Goal: Task Accomplishment & Management: Manage account settings

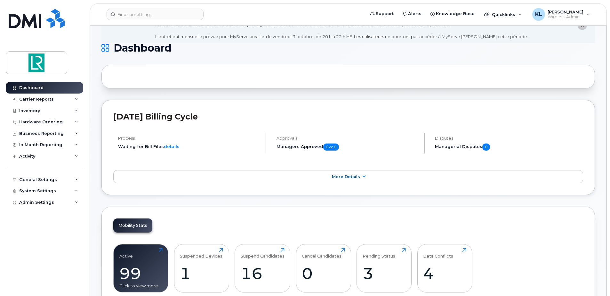
scroll to position [96, 0]
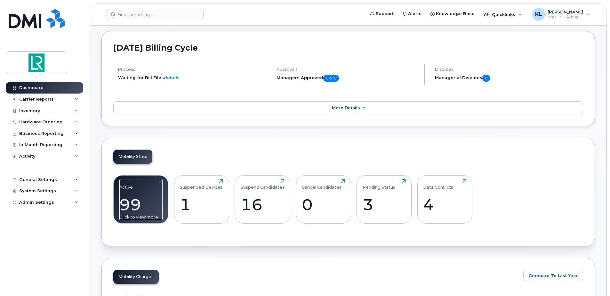
click at [160, 197] on div "99" at bounding box center [140, 204] width 43 height 19
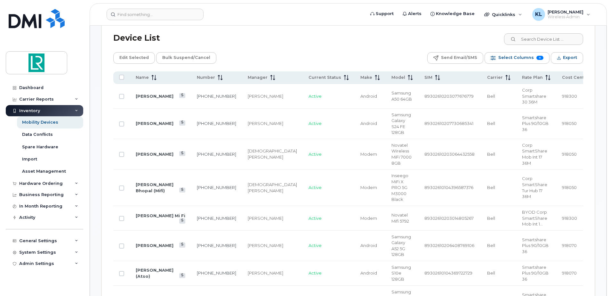
scroll to position [288, 0]
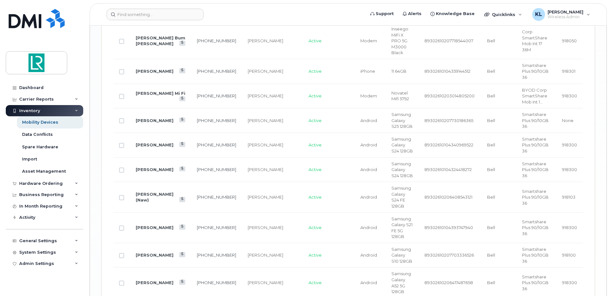
scroll to position [1300, 0]
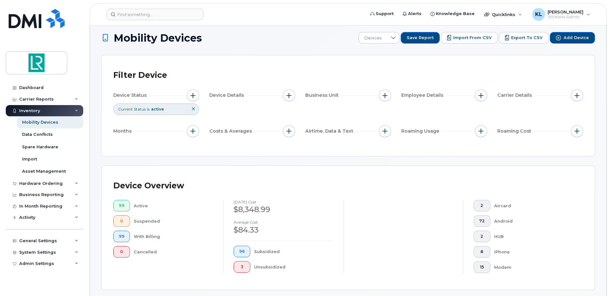
scroll to position [0, 0]
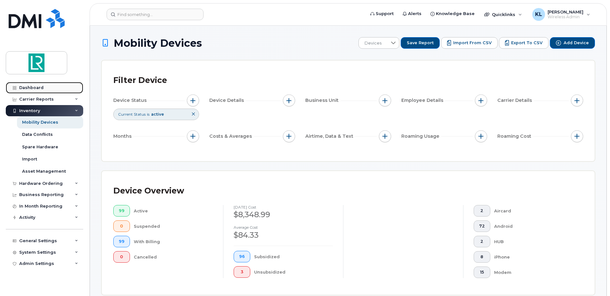
click at [36, 89] on div "Dashboard" at bounding box center [31, 87] width 24 height 5
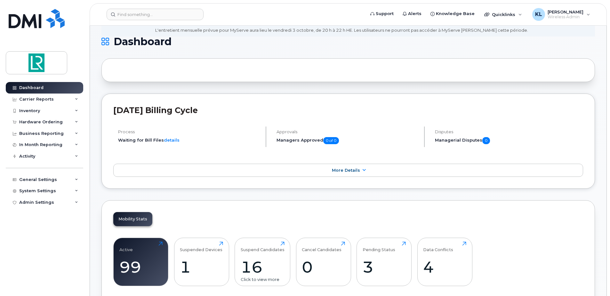
scroll to position [96, 0]
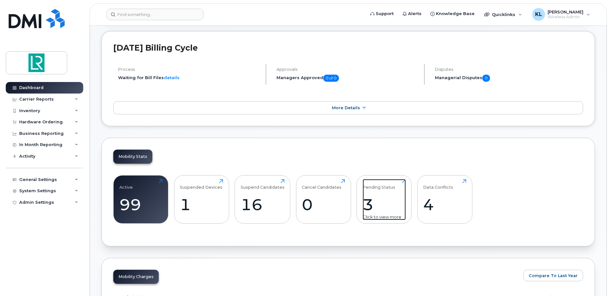
click at [380, 201] on div "3" at bounding box center [383, 204] width 43 height 19
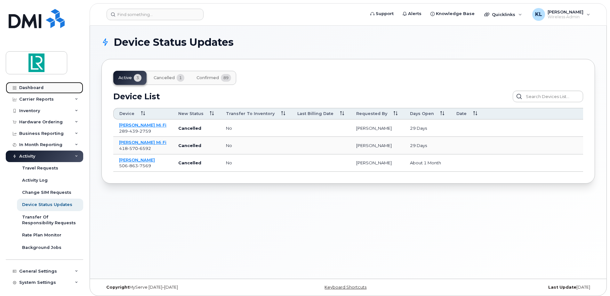
click at [32, 89] on div "Dashboard" at bounding box center [31, 87] width 24 height 5
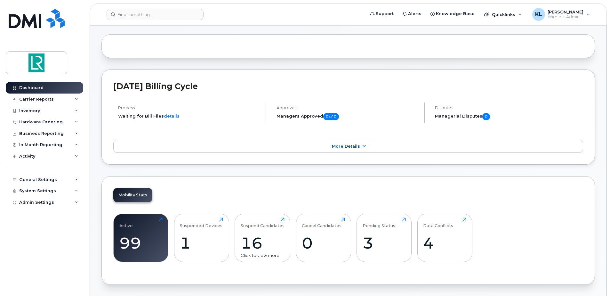
scroll to position [160, 0]
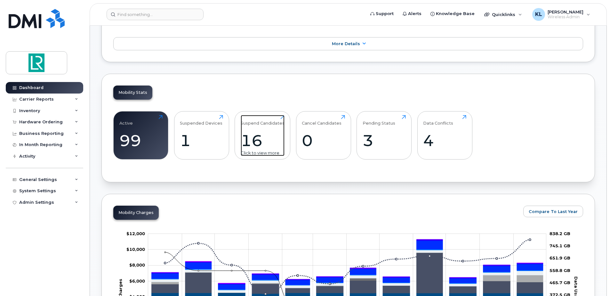
click at [272, 121] on div "Suspend Candidates" at bounding box center [263, 120] width 44 height 11
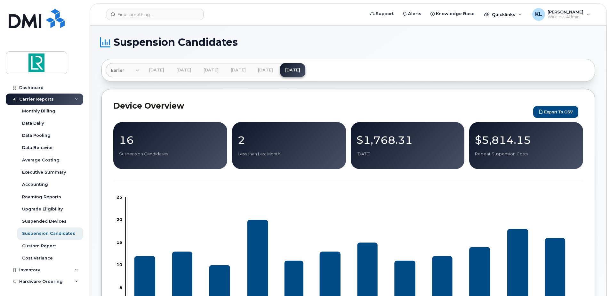
click at [518, 153] on p "Repeat Suspension Costs" at bounding box center [526, 154] width 102 height 6
click at [32, 89] on div "Dashboard" at bounding box center [31, 87] width 24 height 5
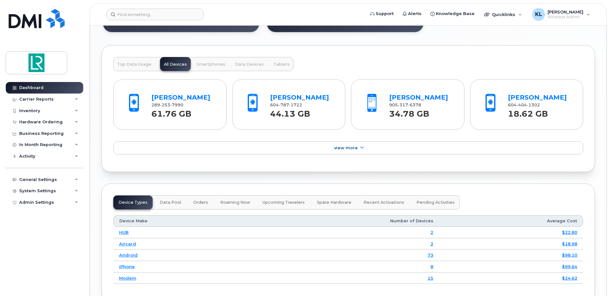
scroll to position [672, 0]
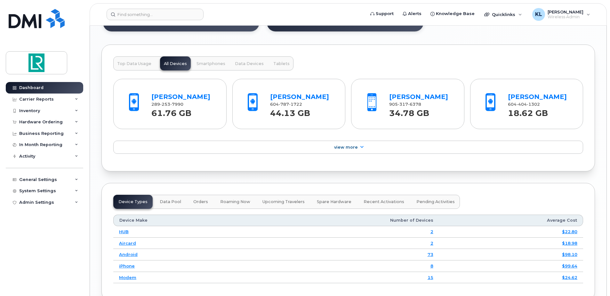
click at [349, 140] on div "[PERSON_NAME] 289 253 7990 61.76 GB [PERSON_NAME] 604 787 1722 44.13 GB [PERSON…" at bounding box center [347, 114] width 469 height 89
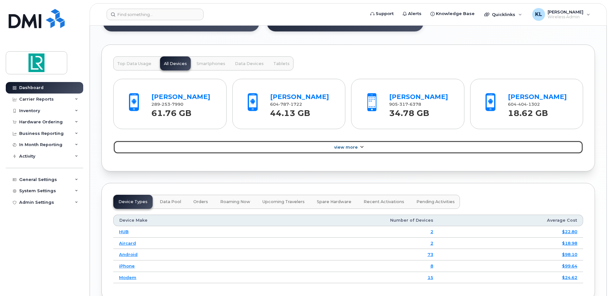
click at [349, 146] on span "View More" at bounding box center [346, 147] width 24 height 5
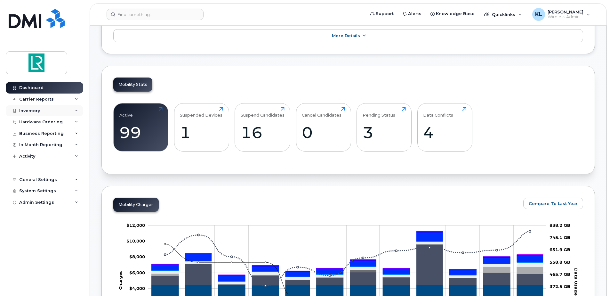
scroll to position [160, 0]
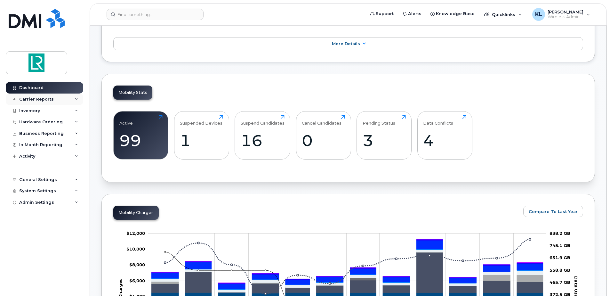
click at [39, 99] on div "Carrier Reports" at bounding box center [36, 99] width 35 height 5
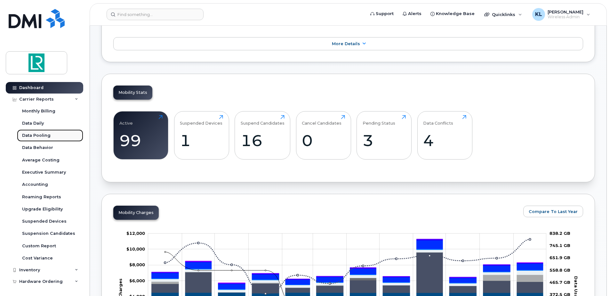
click at [37, 134] on div "Data Pooling" at bounding box center [36, 135] width 28 height 6
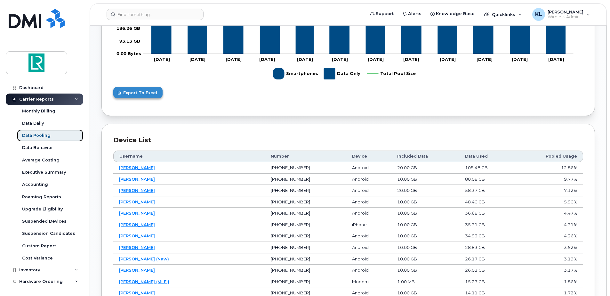
scroll to position [130, 0]
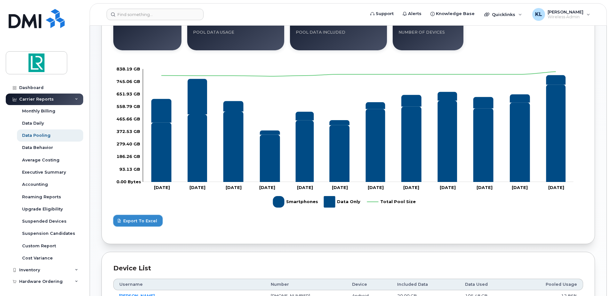
click at [136, 218] on span "Export to Excel" at bounding box center [140, 220] width 34 height 6
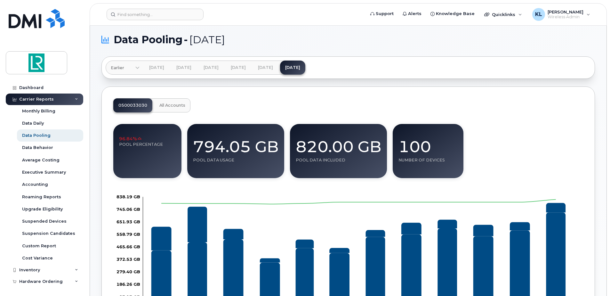
scroll to position [0, 0]
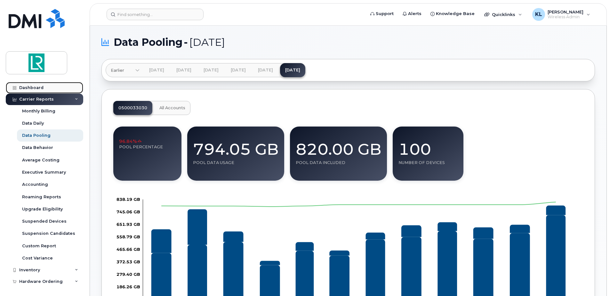
click at [45, 91] on link "Dashboard" at bounding box center [44, 88] width 77 height 12
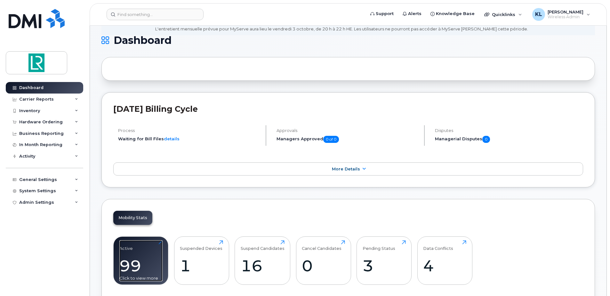
scroll to position [96, 0]
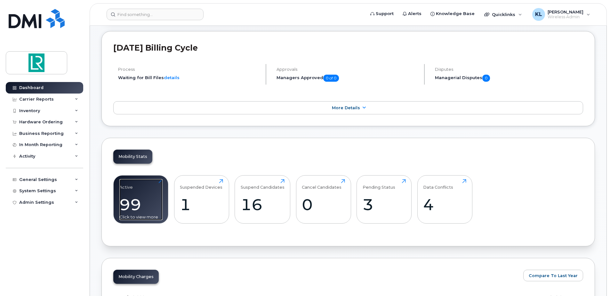
click at [142, 195] on div "Active 99 Click to view more" at bounding box center [140, 199] width 43 height 41
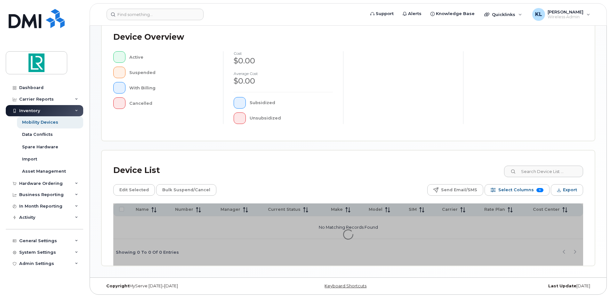
scroll to position [144, 0]
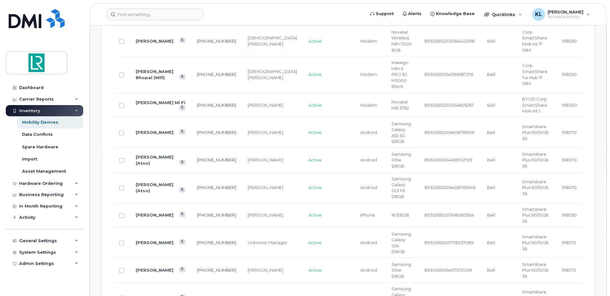
scroll to position [528, 0]
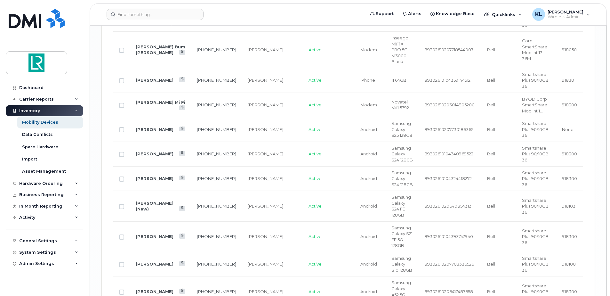
scroll to position [1296, 0]
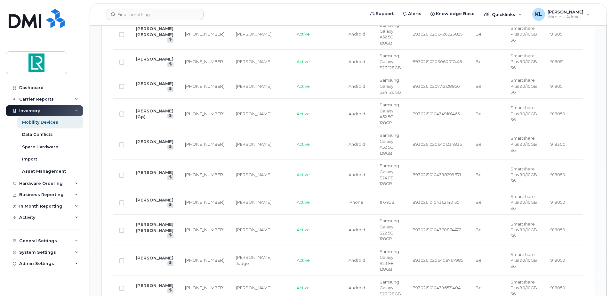
scroll to position [639, 0]
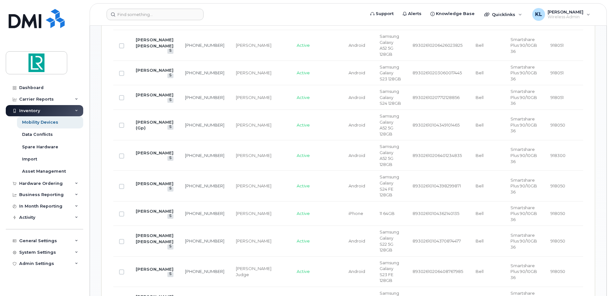
checkbox input "true"
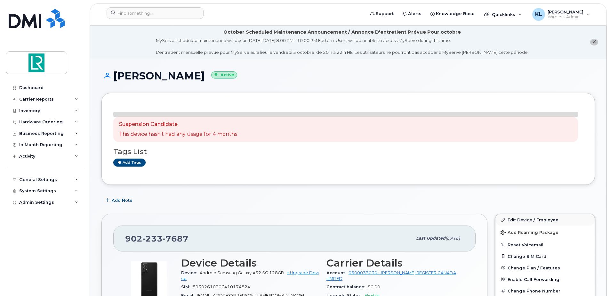
click at [533, 196] on div "Add Note" at bounding box center [347, 200] width 493 height 12
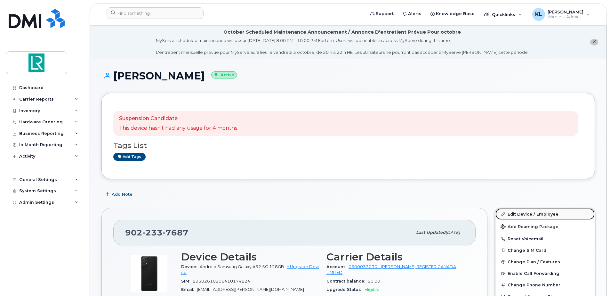
click at [519, 213] on link "Edit Device / Employee" at bounding box center [544, 214] width 99 height 12
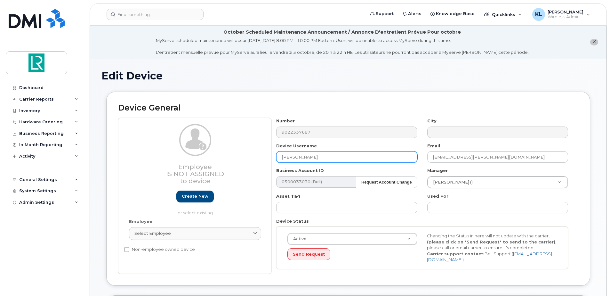
click at [293, 158] on input "[PERSON_NAME]" at bounding box center [346, 157] width 141 height 12
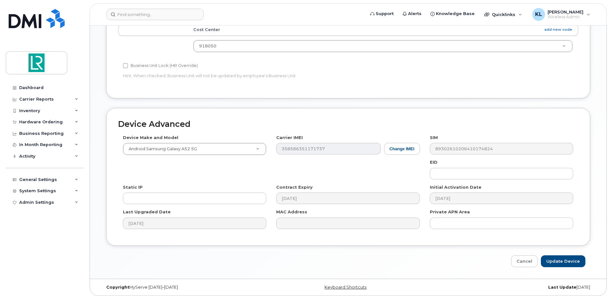
scroll to position [300, 0]
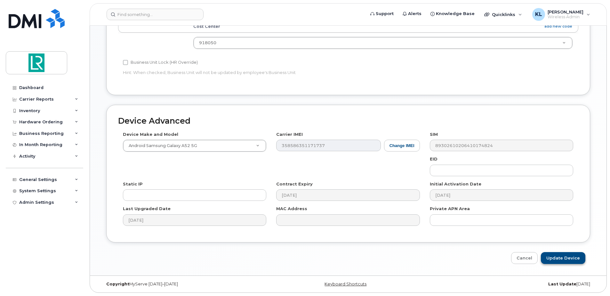
type input "[PERSON_NAME]"
click at [567, 257] on input "Update Device" at bounding box center [562, 258] width 44 height 12
type input "Saving..."
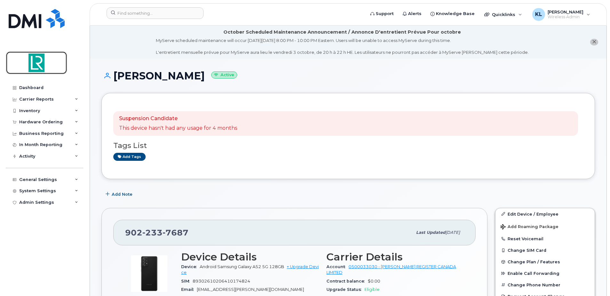
click at [32, 65] on img at bounding box center [36, 62] width 49 height 19
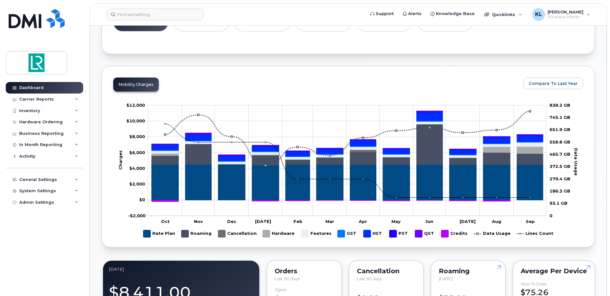
scroll to position [384, 0]
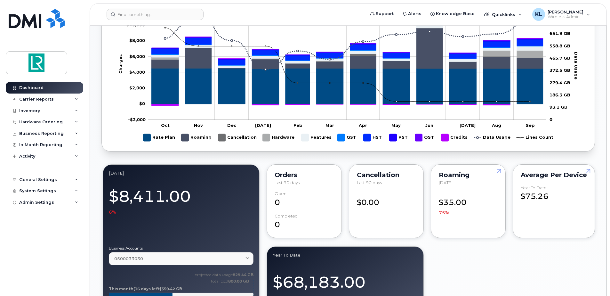
click at [483, 187] on div "Roaming September 2025 $35.00 75%" at bounding box center [467, 201] width 75 height 74
click at [499, 171] on link at bounding box center [497, 182] width 15 height 37
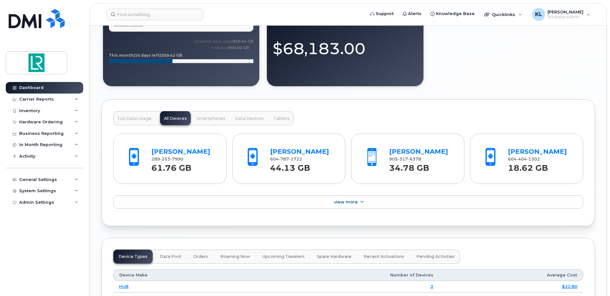
scroll to position [703, 0]
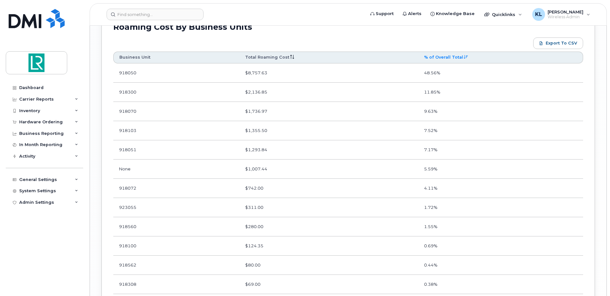
scroll to position [863, 0]
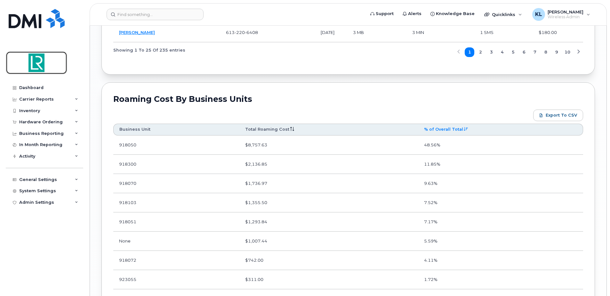
click at [36, 65] on img at bounding box center [36, 62] width 49 height 19
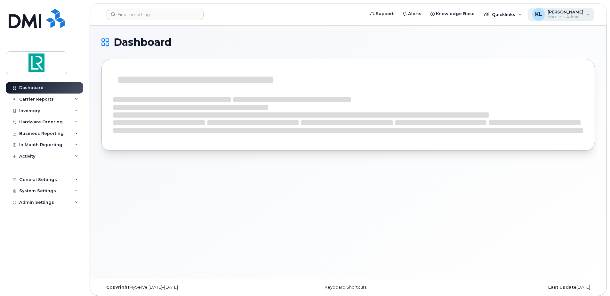
click at [586, 14] on div "KL [PERSON_NAME] Wireless Admin" at bounding box center [560, 14] width 67 height 13
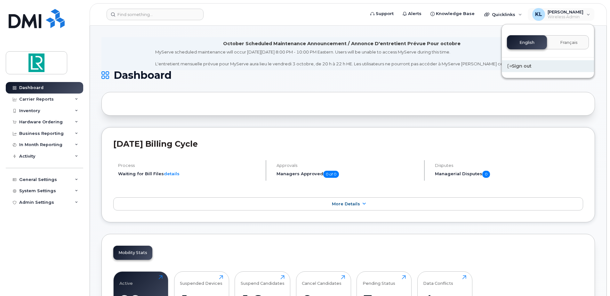
click at [519, 65] on div "Sign out" at bounding box center [547, 66] width 92 height 12
